Goal: Information Seeking & Learning: Learn about a topic

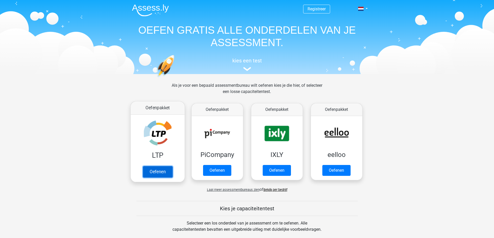
click at [154, 169] on link "Oefenen" at bounding box center [158, 171] width 30 height 11
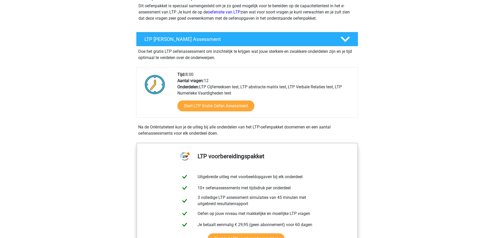
scroll to position [66, 0]
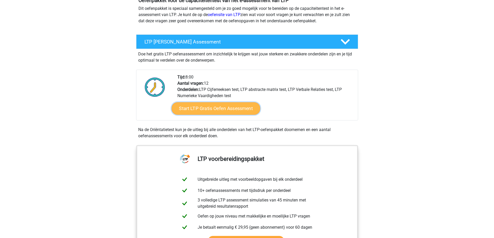
click at [238, 110] on link "Start LTP Gratis Oefen Assessment" at bounding box center [215, 108] width 89 height 12
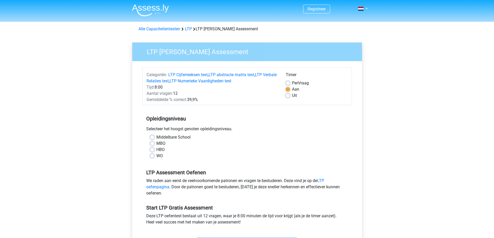
click at [177, 138] on label "Middelbare School" at bounding box center [173, 137] width 34 height 6
click at [154, 138] on input "Middelbare School" at bounding box center [152, 136] width 4 height 5
radio input "true"
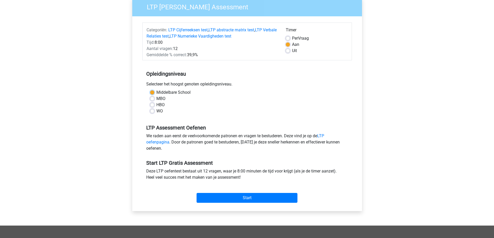
scroll to position [47, 0]
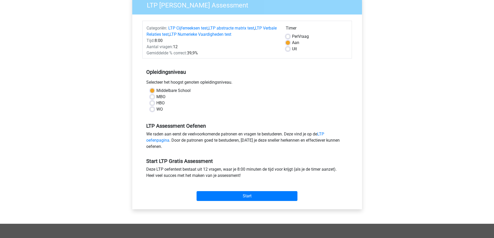
click at [164, 100] on label "MBO" at bounding box center [160, 97] width 9 height 6
click at [154, 99] on input "MBO" at bounding box center [152, 96] width 4 height 5
radio input "true"
click at [229, 194] on input "Start" at bounding box center [247, 196] width 101 height 10
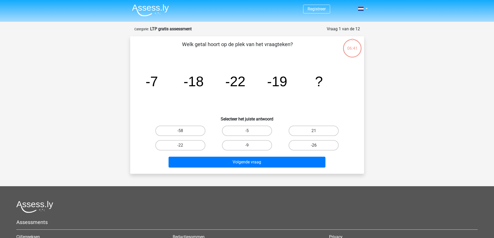
click at [302, 142] on label "-26" at bounding box center [314, 145] width 50 height 10
click at [314, 145] on input "-26" at bounding box center [315, 146] width 3 height 3
radio input "true"
click at [286, 168] on div "Volgende vraag" at bounding box center [247, 163] width 200 height 13
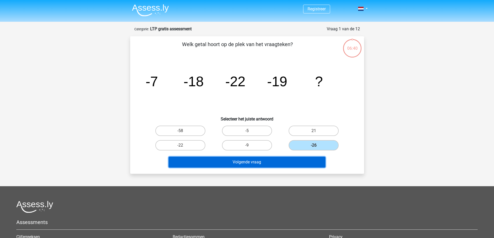
click at [284, 166] on button "Volgende vraag" at bounding box center [247, 162] width 157 height 11
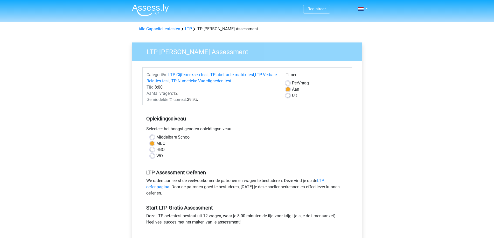
scroll to position [45, 0]
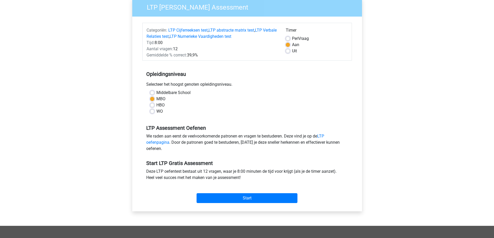
drag, startPoint x: 0, startPoint y: 0, endPoint x: 68, endPoint y: 68, distance: 95.9
click at [68, 68] on div "Registreer" at bounding box center [247, 159] width 494 height 408
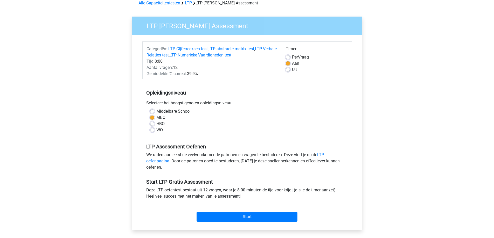
scroll to position [24, 0]
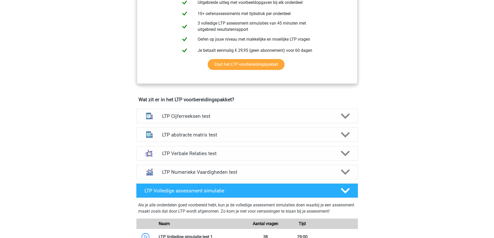
scroll to position [212, 0]
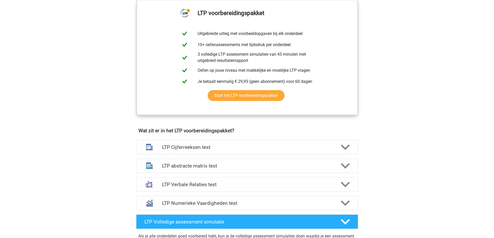
click at [395, 123] on div "Registreer Nederlands" at bounding box center [247, 192] width 494 height 809
drag, startPoint x: 401, startPoint y: 132, endPoint x: 233, endPoint y: 59, distance: 183.7
click at [398, 130] on div "Registreer Nederlands" at bounding box center [247, 192] width 494 height 809
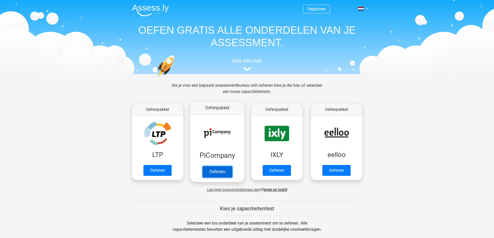
click at [225, 171] on link "Oefenen" at bounding box center [217, 171] width 30 height 11
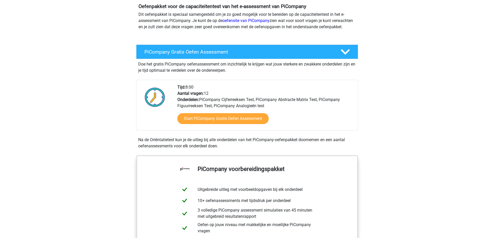
scroll to position [74, 0]
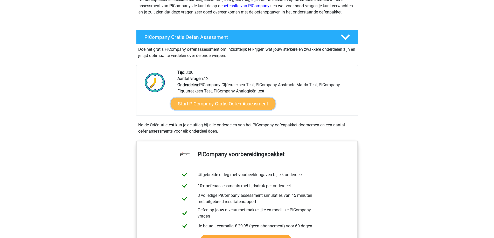
click at [240, 110] on link "Start PiCompany Gratis Oefen Assessment" at bounding box center [222, 104] width 105 height 12
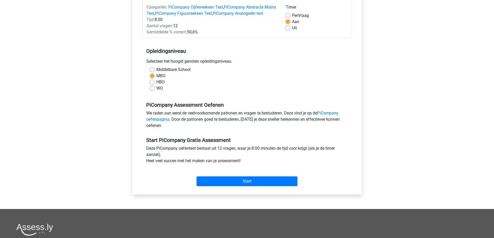
scroll to position [124, 0]
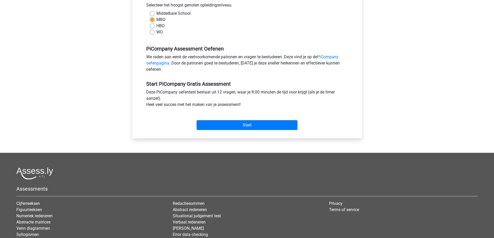
click at [266, 132] on div "Start" at bounding box center [247, 121] width 210 height 22
click at [261, 130] on input "Start" at bounding box center [247, 125] width 101 height 10
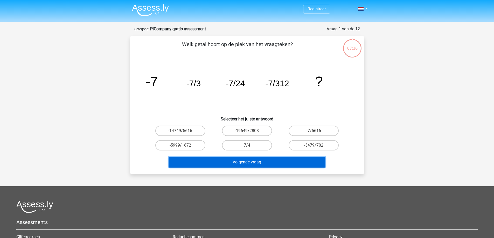
click at [245, 161] on button "Volgende vraag" at bounding box center [247, 162] width 157 height 11
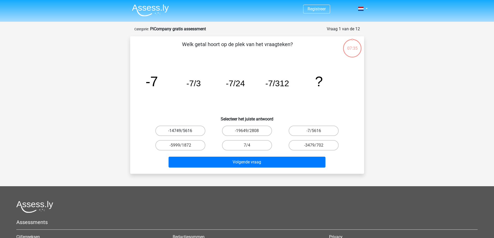
click at [183, 128] on label "-14749/5616" at bounding box center [180, 131] width 50 height 10
click at [183, 131] on input "-14749/5616" at bounding box center [181, 132] width 3 height 3
radio input "true"
click at [243, 132] on label "-19649/2808" at bounding box center [247, 131] width 50 height 10
click at [247, 132] on input "-19649/2808" at bounding box center [248, 132] width 3 height 3
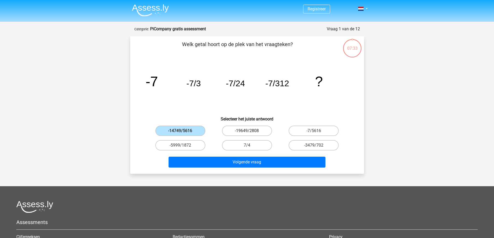
radio input "true"
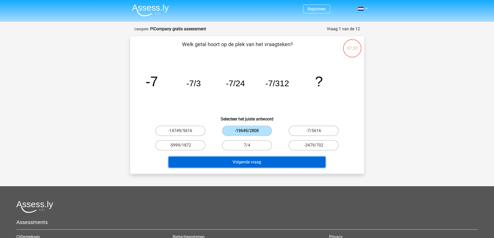
click at [237, 161] on button "Volgende vraag" at bounding box center [247, 162] width 157 height 11
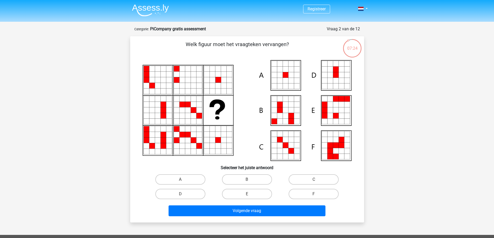
drag, startPoint x: 185, startPoint y: 115, endPoint x: 199, endPoint y: 125, distance: 16.9
click at [199, 125] on icon at bounding box center [247, 110] width 209 height 101
click at [241, 181] on label "B" at bounding box center [247, 180] width 50 height 10
click at [247, 181] on input "B" at bounding box center [248, 181] width 3 height 3
radio input "true"
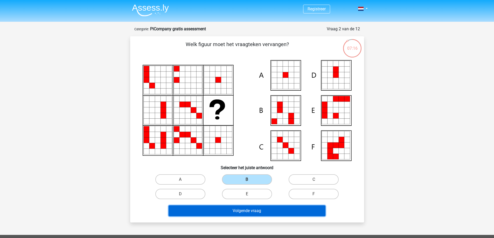
click at [241, 213] on button "Volgende vraag" at bounding box center [247, 211] width 157 height 11
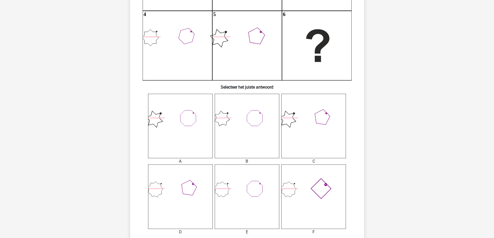
scroll to position [177, 0]
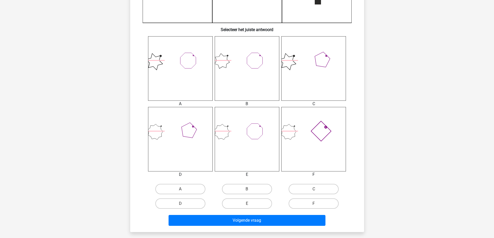
click at [268, 148] on icon at bounding box center [247, 139] width 65 height 65
click at [252, 187] on label "B" at bounding box center [247, 189] width 50 height 10
click at [250, 189] on input "B" at bounding box center [248, 190] width 3 height 3
radio input "true"
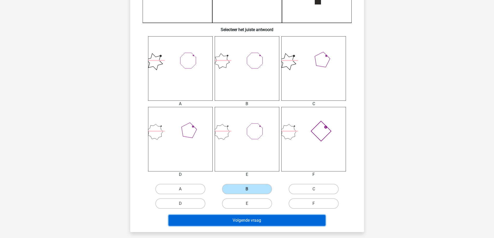
click at [249, 217] on button "Volgende vraag" at bounding box center [247, 220] width 157 height 11
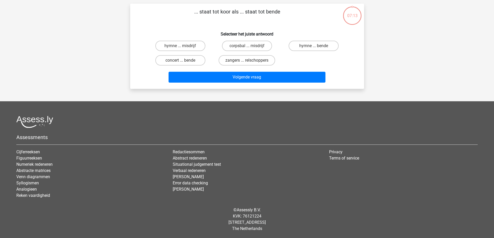
scroll to position [26, 0]
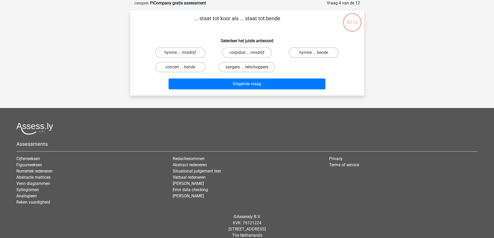
click at [250, 67] on label "zangers ... relschoppers" at bounding box center [247, 67] width 57 height 10
click at [250, 67] on input "zangers ... relschoppers" at bounding box center [248, 68] width 3 height 3
radio input "true"
click at [253, 78] on div "Volgende vraag" at bounding box center [246, 82] width 217 height 17
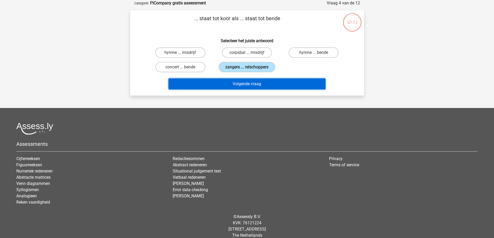
click at [254, 84] on button "Volgende vraag" at bounding box center [247, 84] width 157 height 11
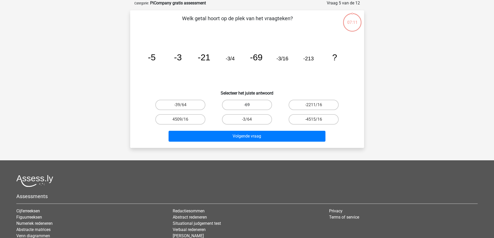
click at [249, 104] on label "-69" at bounding box center [247, 105] width 50 height 10
click at [249, 105] on input "-69" at bounding box center [248, 106] width 3 height 3
radio input "true"
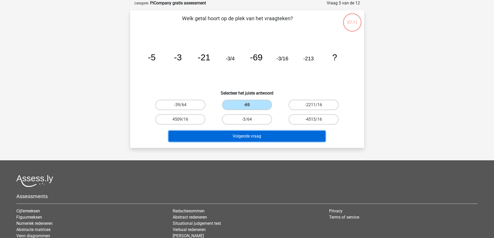
click at [253, 136] on button "Volgende vraag" at bounding box center [247, 136] width 157 height 11
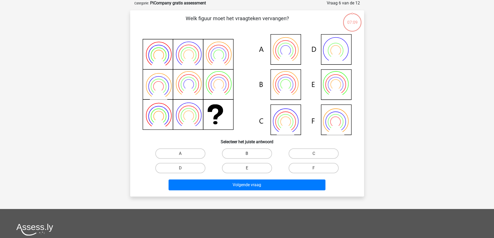
click at [248, 150] on label "B" at bounding box center [247, 154] width 50 height 10
click at [248, 154] on input "B" at bounding box center [248, 155] width 3 height 3
radio input "true"
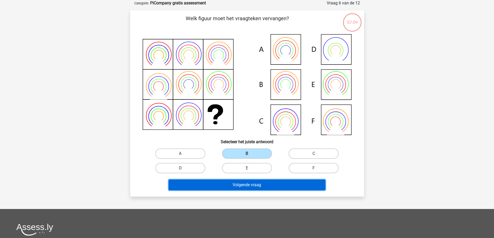
click at [246, 183] on button "Volgende vraag" at bounding box center [247, 185] width 157 height 11
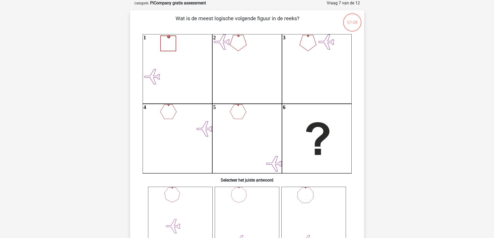
click at [306, 129] on icon "1 2 3 4 5 6" at bounding box center [247, 103] width 209 height 139
drag, startPoint x: 297, startPoint y: 143, endPoint x: 297, endPoint y: 148, distance: 5.2
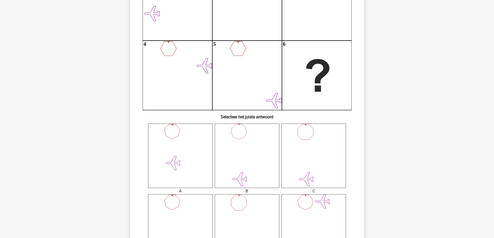
scroll to position [202, 0]
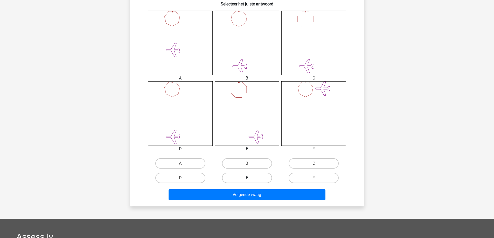
click at [249, 178] on label "E" at bounding box center [247, 178] width 50 height 10
click at [249, 178] on input "E" at bounding box center [248, 179] width 3 height 3
radio input "true"
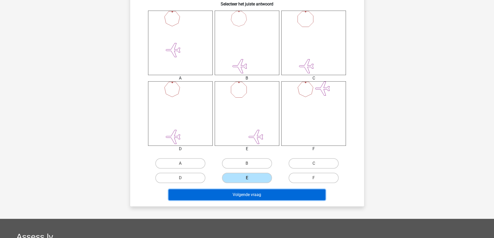
click at [249, 197] on button "Volgende vraag" at bounding box center [247, 195] width 157 height 11
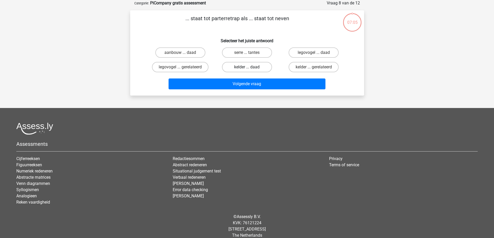
click at [246, 67] on label "kelder ... daad" at bounding box center [247, 67] width 50 height 10
click at [247, 67] on input "kelder ... daad" at bounding box center [248, 68] width 3 height 3
radio input "true"
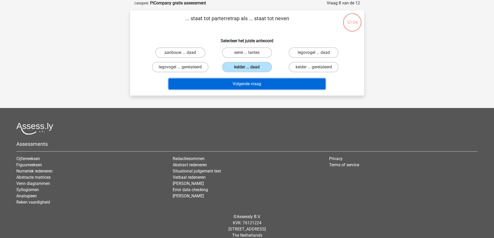
click at [247, 81] on button "Volgende vraag" at bounding box center [247, 84] width 157 height 11
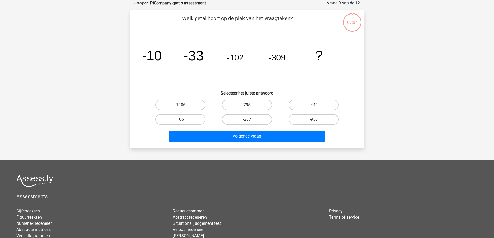
click at [237, 104] on label "795" at bounding box center [247, 105] width 50 height 10
click at [247, 105] on input "795" at bounding box center [248, 106] width 3 height 3
radio input "true"
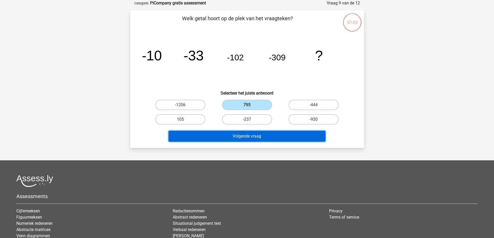
click at [240, 140] on button "Volgende vraag" at bounding box center [247, 136] width 157 height 11
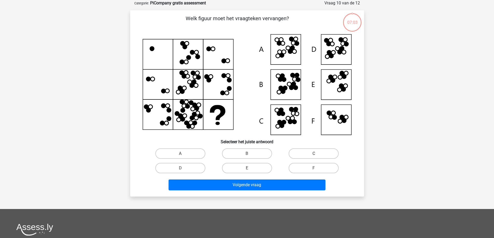
click at [309, 156] on label "C" at bounding box center [314, 154] width 50 height 10
click at [314, 156] on input "C" at bounding box center [315, 155] width 3 height 3
radio input "true"
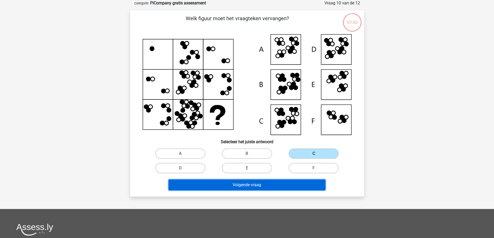
click at [288, 186] on button "Volgende vraag" at bounding box center [247, 185] width 157 height 11
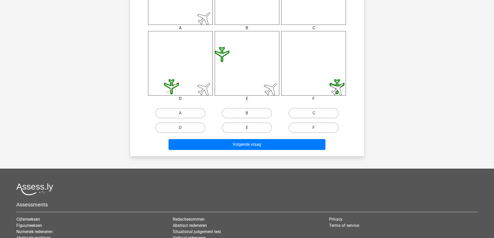
scroll to position [320, 0]
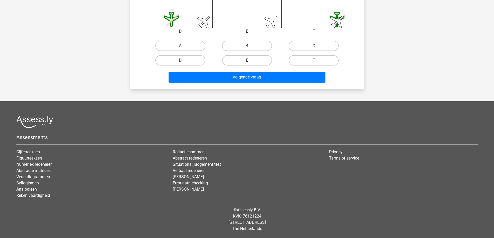
click at [246, 61] on label "E" at bounding box center [247, 60] width 50 height 10
click at [247, 61] on input "E" at bounding box center [248, 61] width 3 height 3
radio input "true"
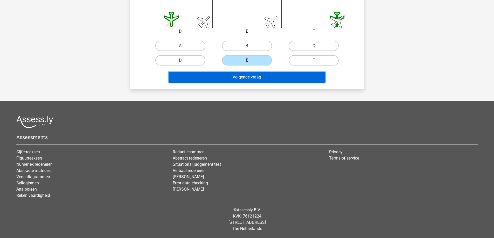
click at [246, 75] on button "Volgende vraag" at bounding box center [247, 77] width 157 height 11
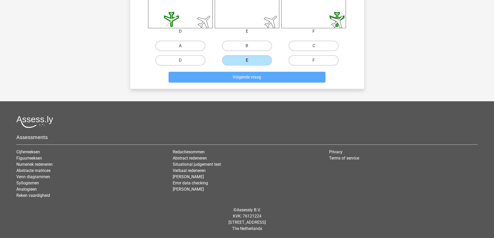
scroll to position [26, 0]
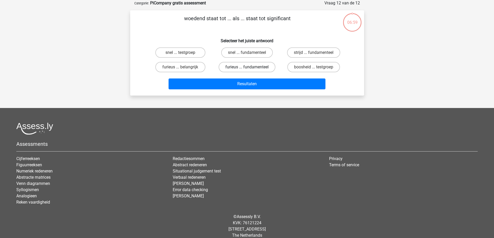
click at [247, 65] on label "furieus ... fundamenteel" at bounding box center [247, 67] width 57 height 10
click at [247, 67] on input "furieus ... fundamenteel" at bounding box center [248, 68] width 3 height 3
radio input "true"
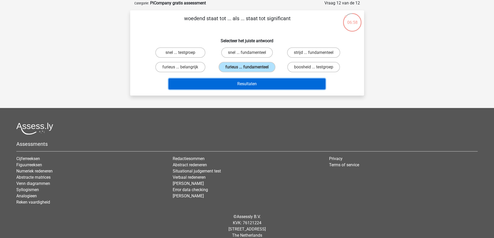
click at [249, 87] on button "Resultaten" at bounding box center [247, 84] width 157 height 11
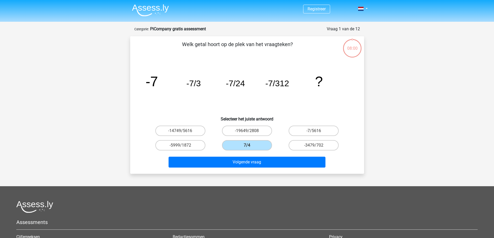
scroll to position [26, 0]
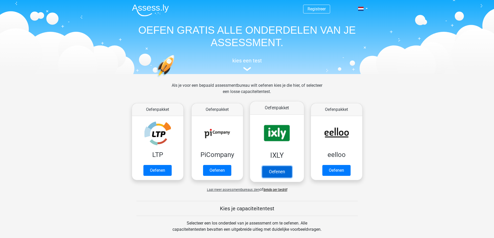
click at [275, 170] on link "Oefenen" at bounding box center [277, 171] width 30 height 11
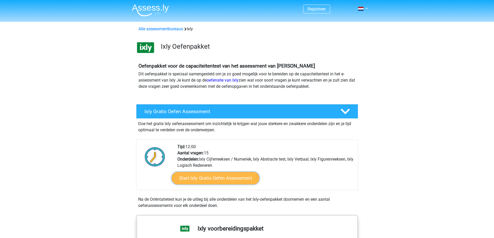
click at [225, 178] on link "Start Ixly Gratis Oefen Assessment" at bounding box center [215, 178] width 88 height 12
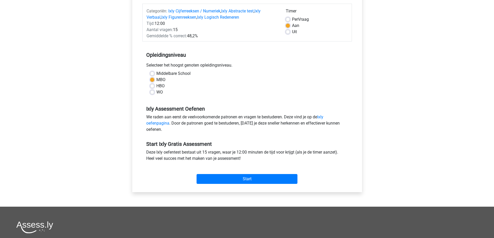
scroll to position [64, 0]
click at [168, 72] on label "Middelbare School" at bounding box center [173, 73] width 34 height 6
click at [154, 72] on input "Middelbare School" at bounding box center [152, 72] width 4 height 5
radio input "true"
click at [224, 176] on input "Start" at bounding box center [247, 179] width 101 height 10
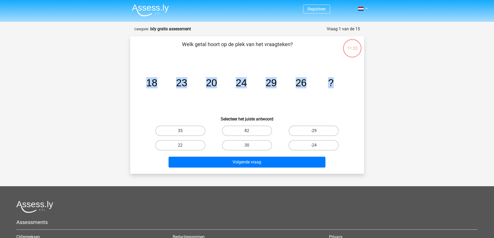
drag, startPoint x: 337, startPoint y: 81, endPoint x: 141, endPoint y: 82, distance: 196.3
click at [141, 82] on div "image/svg+xml 18 23 20 24 29 26 ?" at bounding box center [246, 86] width 217 height 52
copy g "18 23 20 24 29 26 ?"
click at [253, 144] on label "30" at bounding box center [247, 145] width 50 height 10
click at [250, 145] on input "30" at bounding box center [248, 146] width 3 height 3
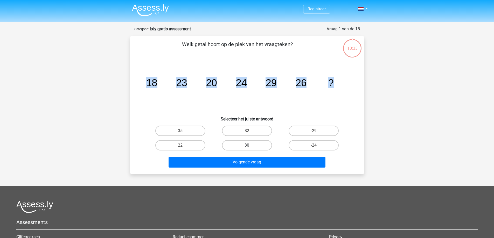
radio input "true"
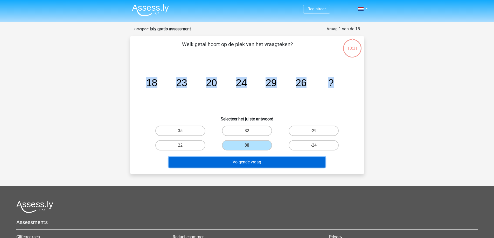
click at [272, 162] on button "Volgende vraag" at bounding box center [247, 162] width 157 height 11
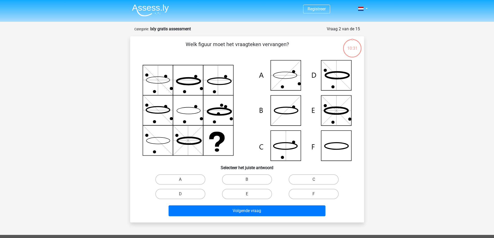
scroll to position [26, 0]
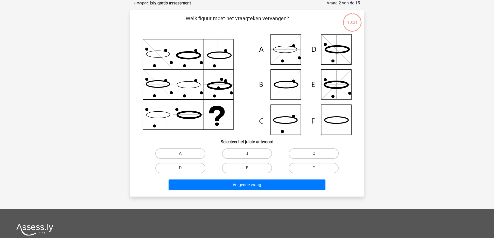
click at [249, 95] on icon at bounding box center [247, 84] width 209 height 101
click at [317, 124] on icon at bounding box center [247, 84] width 209 height 101
click at [326, 125] on icon at bounding box center [247, 84] width 209 height 101
click at [313, 171] on label "F" at bounding box center [314, 168] width 50 height 10
click at [314, 171] on input "F" at bounding box center [315, 169] width 3 height 3
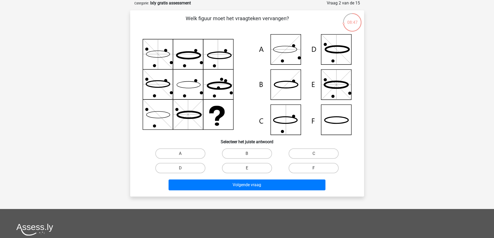
radio input "true"
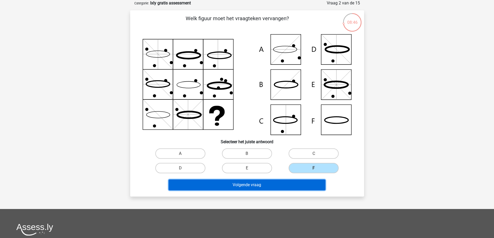
click at [292, 189] on button "Volgende vraag" at bounding box center [247, 185] width 157 height 11
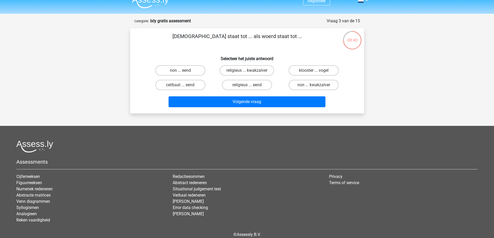
scroll to position [0, 0]
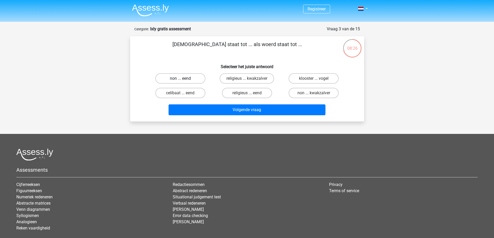
click at [196, 79] on label "non ... eend" at bounding box center [180, 78] width 50 height 10
click at [184, 79] on input "non ... eend" at bounding box center [181, 80] width 3 height 3
radio input "true"
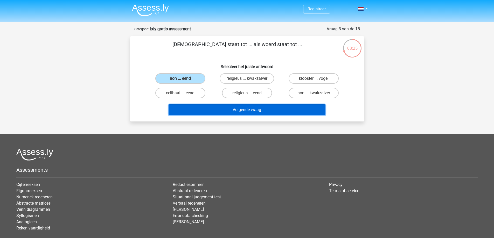
click at [226, 108] on button "Volgende vraag" at bounding box center [247, 110] width 157 height 11
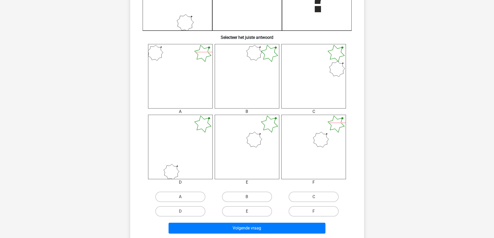
scroll to position [170, 0]
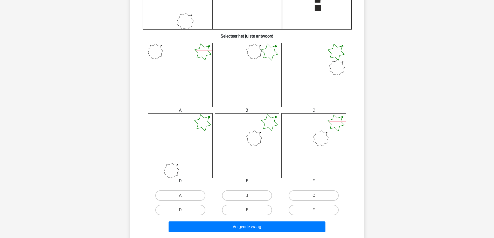
click at [240, 122] on icon at bounding box center [247, 146] width 65 height 65
drag, startPoint x: 251, startPoint y: 204, endPoint x: 249, endPoint y: 198, distance: 5.8
click at [250, 204] on div "E" at bounding box center [247, 210] width 67 height 15
click at [249, 198] on input "B" at bounding box center [248, 197] width 3 height 3
radio input "true"
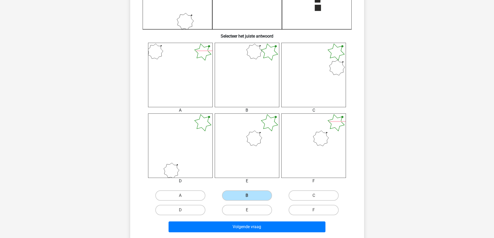
click at [247, 220] on div "Volgende vraag" at bounding box center [246, 226] width 217 height 17
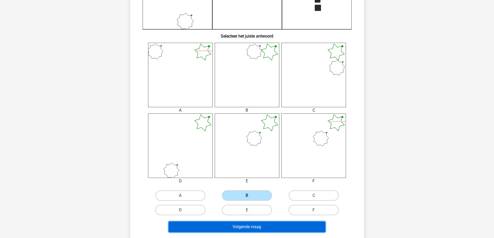
click at [247, 224] on button "Volgende vraag" at bounding box center [247, 227] width 157 height 11
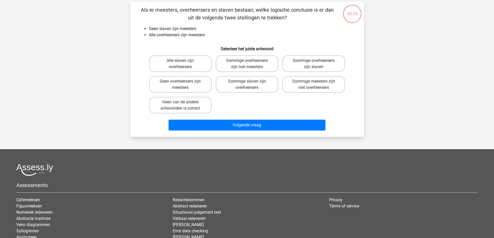
scroll to position [26, 0]
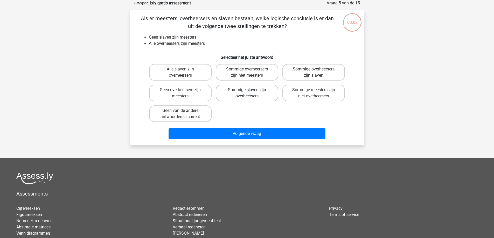
click at [251, 94] on label "Sommige slaven zijn overheersers" at bounding box center [247, 93] width 62 height 17
click at [250, 93] on input "Sommige slaven zijn overheersers" at bounding box center [248, 91] width 3 height 3
radio input "true"
click at [193, 96] on label "Geen overheersers zijn meesters" at bounding box center [180, 93] width 62 height 17
click at [184, 93] on input "Geen overheersers zijn meesters" at bounding box center [181, 91] width 3 height 3
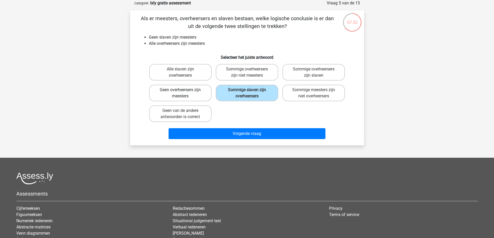
radio input "true"
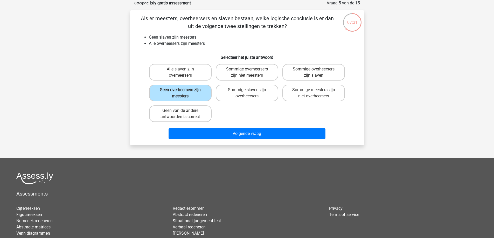
click at [218, 128] on div "Volgende vraag" at bounding box center [246, 132] width 217 height 17
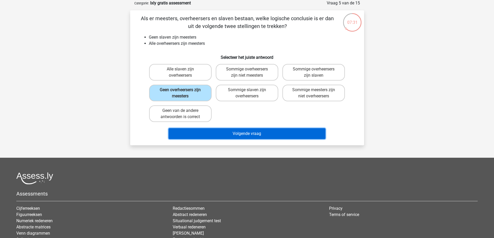
click at [218, 133] on button "Volgende vraag" at bounding box center [247, 133] width 157 height 11
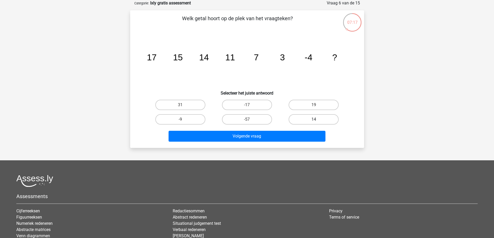
click at [302, 121] on label "14" at bounding box center [314, 119] width 50 height 10
click at [314, 121] on input "14" at bounding box center [315, 121] width 3 height 3
radio input "true"
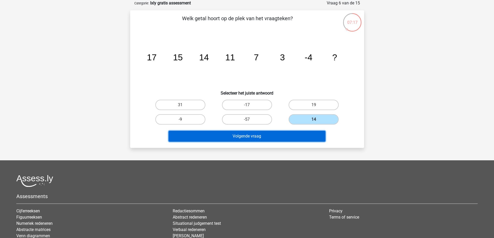
click at [284, 137] on button "Volgende vraag" at bounding box center [247, 136] width 157 height 11
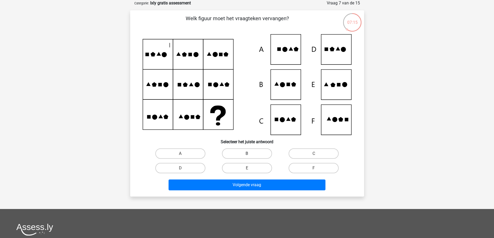
click at [235, 155] on label "B" at bounding box center [247, 154] width 50 height 10
click at [247, 155] on input "B" at bounding box center [248, 155] width 3 height 3
radio input "true"
click at [238, 192] on div "Volgende vraag" at bounding box center [247, 186] width 200 height 13
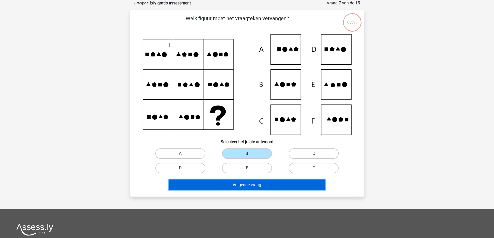
click at [241, 188] on button "Volgende vraag" at bounding box center [247, 185] width 157 height 11
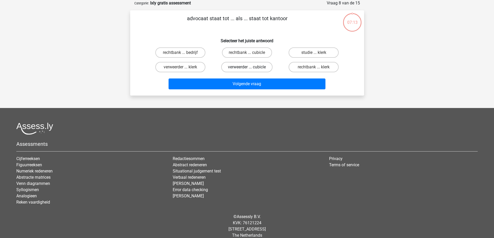
click at [252, 70] on label "verweerder ... cubicle" at bounding box center [246, 67] width 51 height 10
click at [250, 70] on input "verweerder ... cubicle" at bounding box center [248, 68] width 3 height 3
radio input "true"
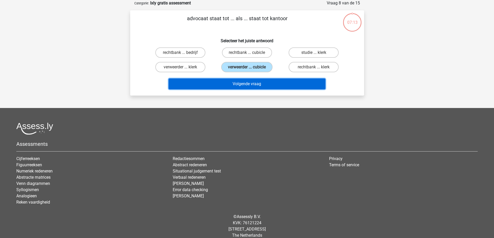
click at [251, 82] on button "Volgende vraag" at bounding box center [247, 84] width 157 height 11
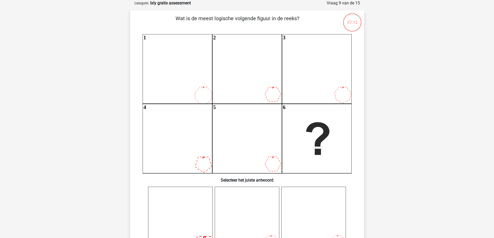
click at [305, 147] on icon "1 2 3 4 5 6" at bounding box center [247, 103] width 209 height 139
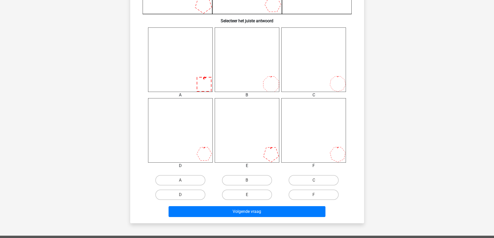
scroll to position [203, 0]
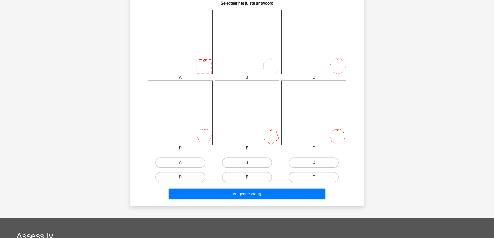
click at [312, 166] on label "C" at bounding box center [314, 163] width 50 height 10
click at [314, 166] on input "C" at bounding box center [315, 164] width 3 height 3
radio input "true"
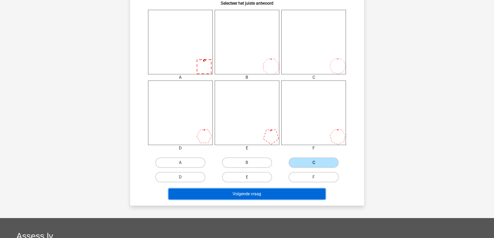
click at [291, 191] on button "Volgende vraag" at bounding box center [247, 194] width 157 height 11
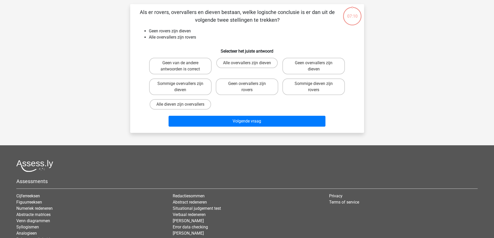
scroll to position [26, 0]
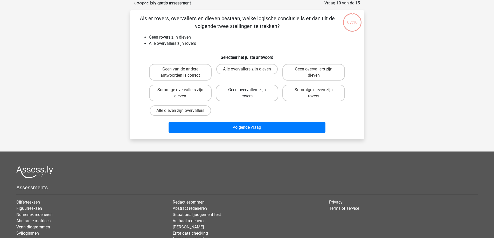
click at [238, 96] on label "Geen overvallers zijn rovers" at bounding box center [247, 93] width 62 height 17
click at [247, 93] on input "Geen overvallers zijn rovers" at bounding box center [248, 91] width 3 height 3
radio input "true"
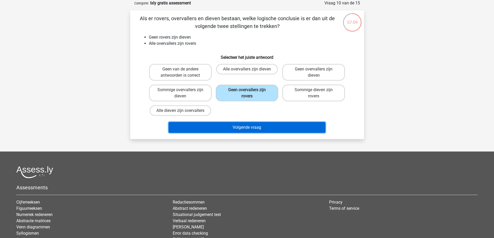
click at [243, 130] on button "Volgende vraag" at bounding box center [247, 127] width 157 height 11
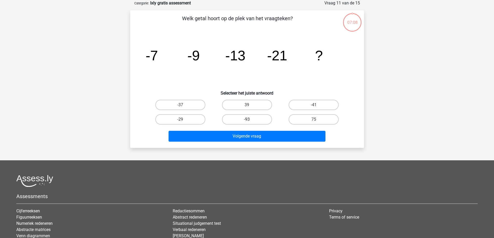
click at [239, 116] on label "-93" at bounding box center [247, 119] width 50 height 10
click at [247, 120] on input "-93" at bounding box center [248, 121] width 3 height 3
radio input "true"
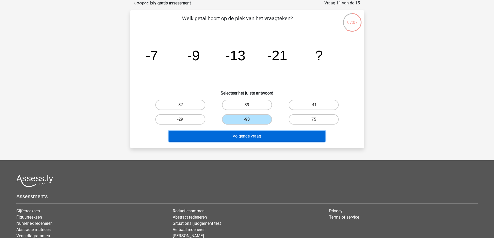
click at [239, 136] on button "Volgende vraag" at bounding box center [247, 136] width 157 height 11
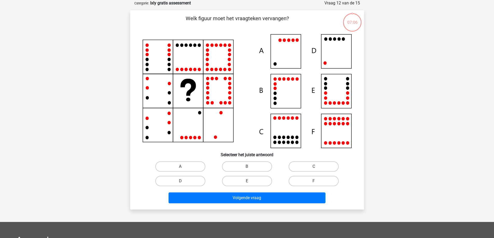
click at [232, 172] on div "B" at bounding box center [247, 166] width 67 height 15
click at [233, 167] on label "B" at bounding box center [247, 167] width 50 height 10
click at [247, 167] on input "B" at bounding box center [248, 168] width 3 height 3
radio input "true"
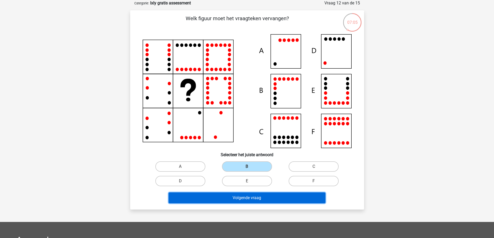
click at [235, 197] on button "Volgende vraag" at bounding box center [247, 198] width 157 height 11
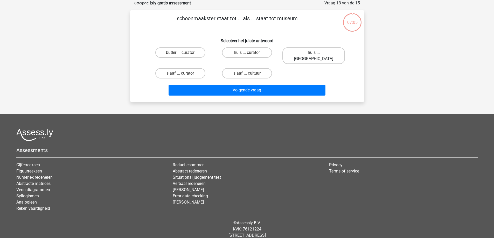
click at [297, 55] on label "huis ... louvre" at bounding box center [313, 55] width 62 height 17
click at [314, 55] on input "huis ... louvre" at bounding box center [315, 54] width 3 height 3
radio input "true"
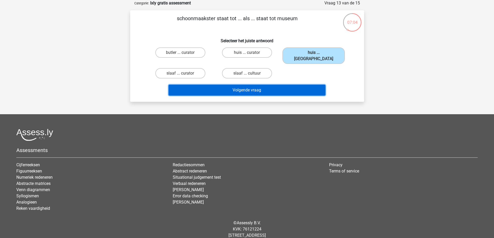
click at [285, 85] on button "Volgende vraag" at bounding box center [247, 90] width 157 height 11
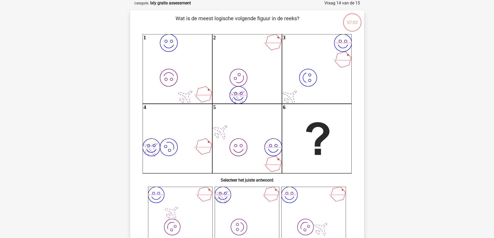
click at [267, 131] on icon "image/svg+xml image/svg+xml 1 image/svg+xml image/svg+xml 2 image/svg+xml image…" at bounding box center [247, 103] width 209 height 139
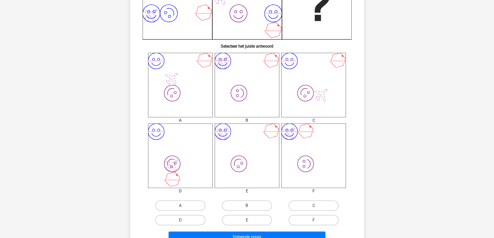
scroll to position [165, 0]
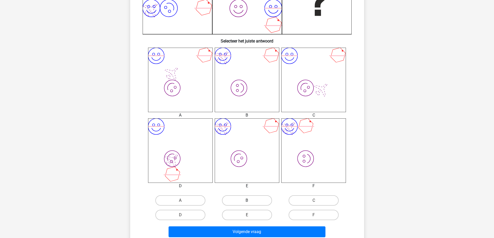
click at [260, 198] on label "B" at bounding box center [247, 201] width 50 height 10
click at [250, 201] on input "B" at bounding box center [248, 202] width 3 height 3
radio input "true"
click at [242, 226] on div "Volgende vraag" at bounding box center [246, 230] width 217 height 17
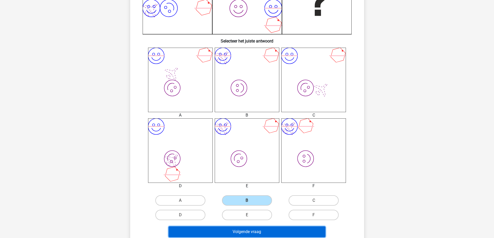
click at [239, 229] on button "Volgende vraag" at bounding box center [247, 232] width 157 height 11
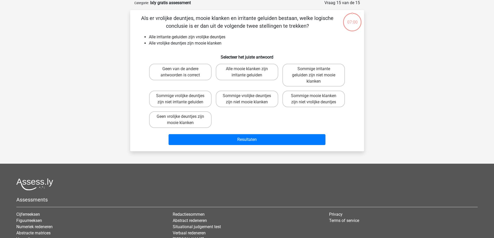
scroll to position [26, 0]
click at [192, 121] on label "Geen vrolijke deuntjes zijn mooie klanken" at bounding box center [180, 120] width 62 height 17
click at [184, 120] on input "Geen vrolijke deuntjes zijn mooie klanken" at bounding box center [181, 118] width 3 height 3
radio input "true"
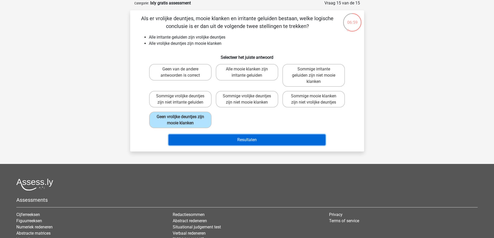
click at [243, 136] on button "Resultaten" at bounding box center [247, 140] width 157 height 11
